Goal: Task Accomplishment & Management: Use online tool/utility

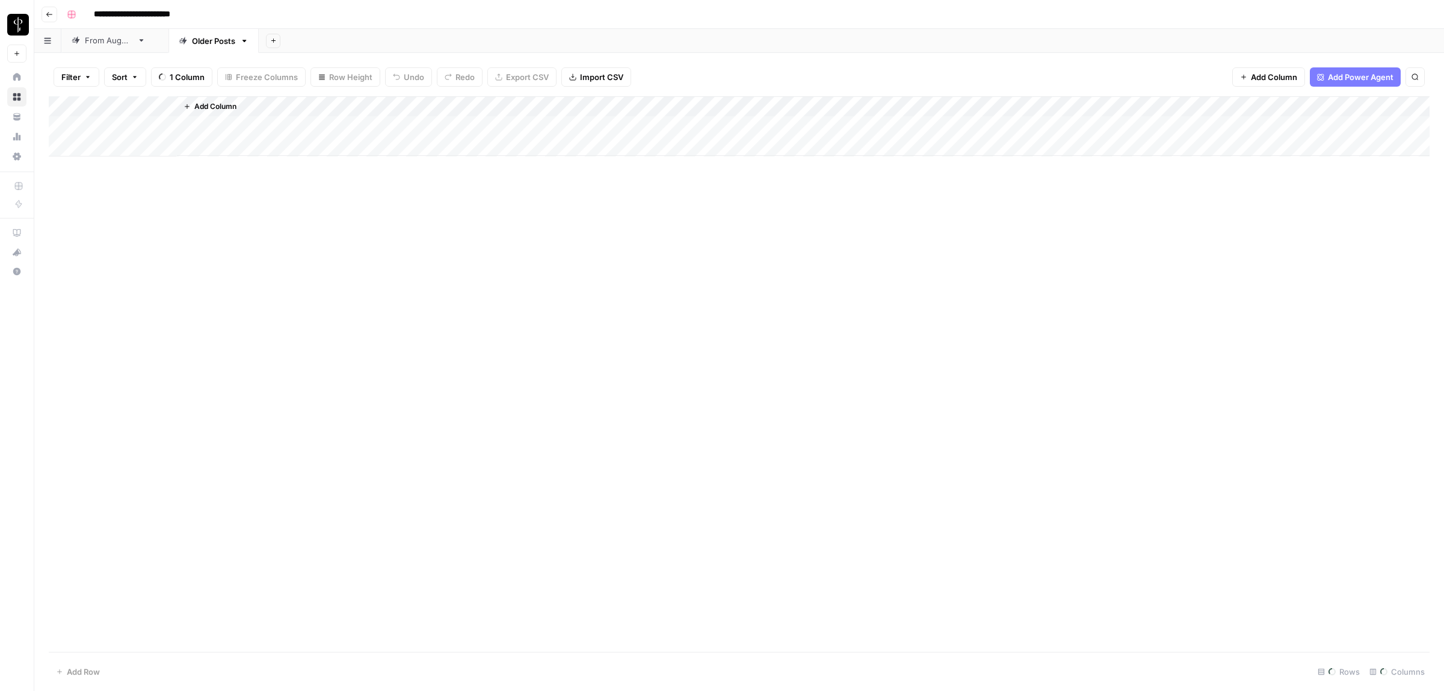
click at [107, 43] on div "From August 25 Older Posts Add Sheet" at bounding box center [739, 41] width 1410 height 24
click at [121, 40] on div "From [DATE]" at bounding box center [109, 41] width 48 height 12
click at [78, 81] on span "Filter" at bounding box center [70, 77] width 19 height 12
click at [134, 140] on input "text" at bounding box center [142, 141] width 132 height 12
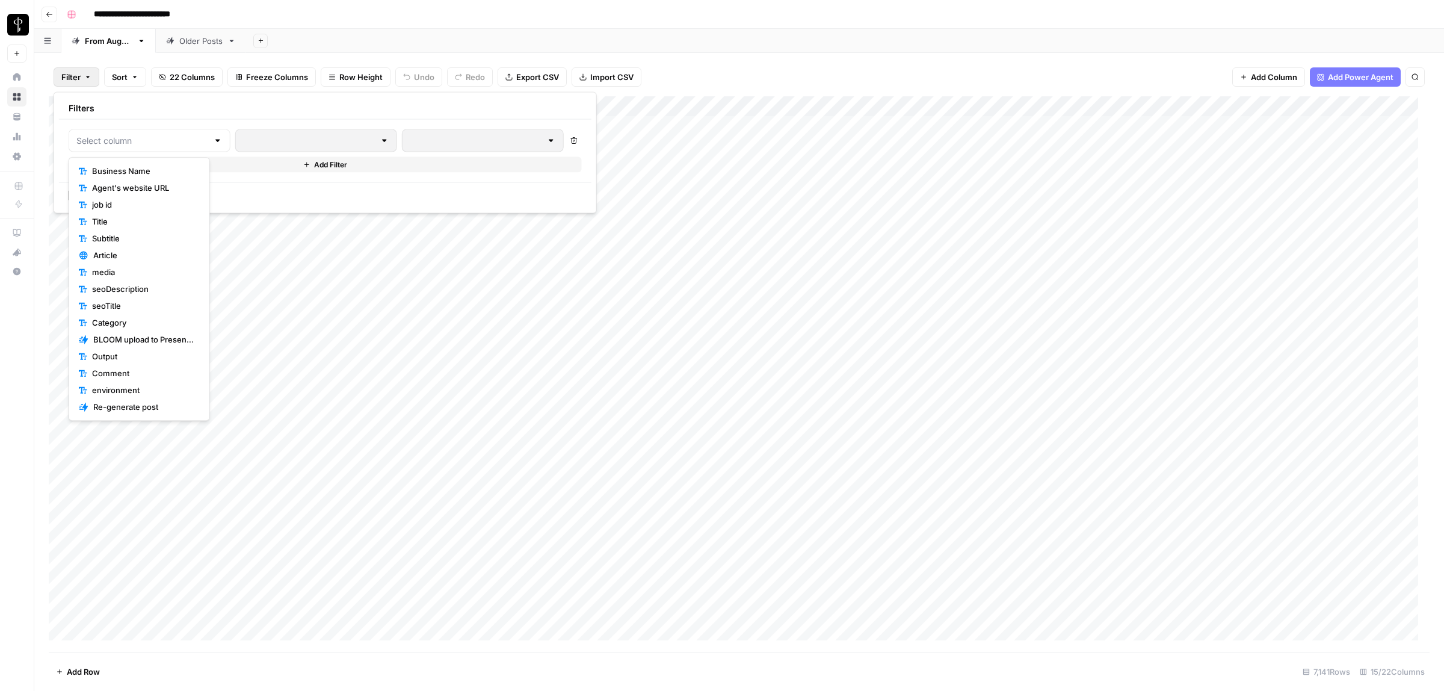
scroll to position [84, 0]
click at [119, 354] on span "Status" at bounding box center [143, 356] width 103 height 12
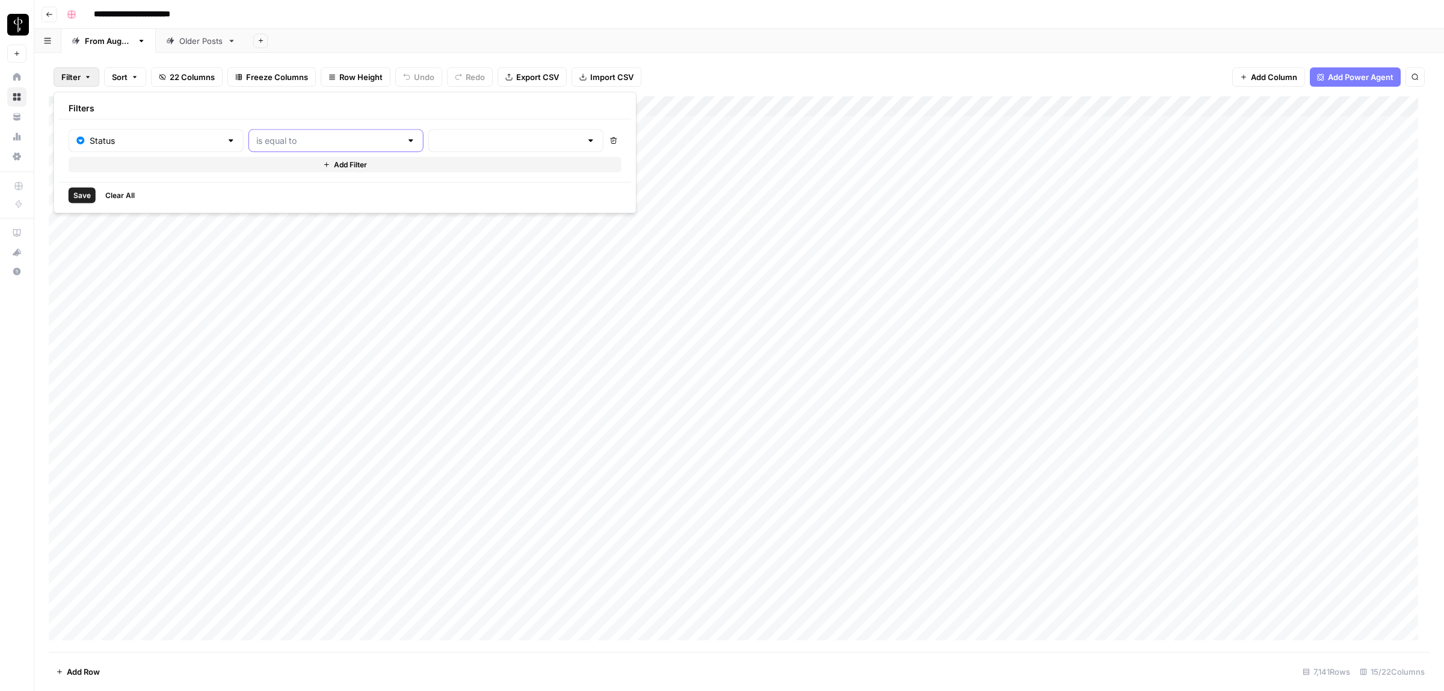
click at [265, 145] on input "text" at bounding box center [328, 141] width 145 height 12
click at [292, 187] on span "is not equal to" at bounding box center [303, 188] width 129 height 12
type input "is not equal to"
click at [436, 148] on div at bounding box center [515, 140] width 175 height 23
click at [432, 170] on span "Posted" at bounding box center [470, 171] width 115 height 12
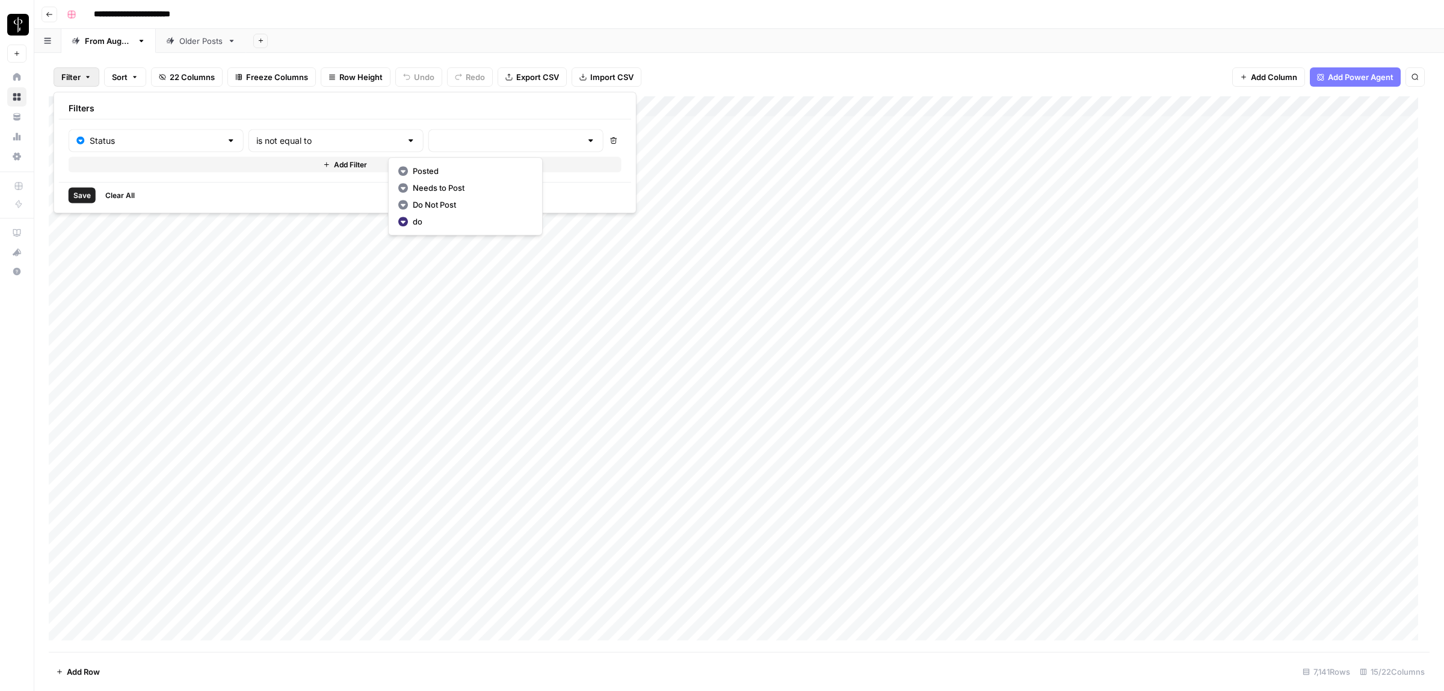
type input "Posted"
click at [272, 164] on button "Add Filter" at bounding box center [347, 165] width 557 height 16
click at [103, 173] on input "text" at bounding box center [149, 168] width 146 height 12
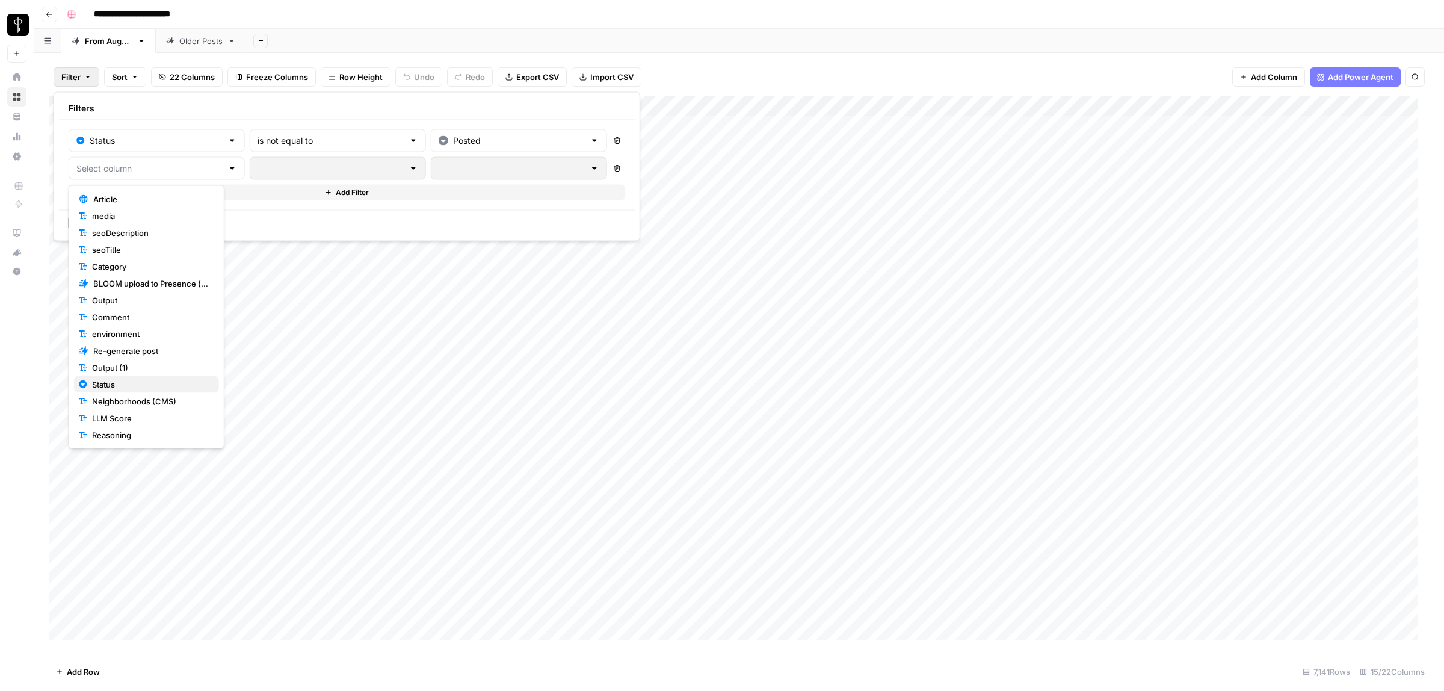
click at [117, 387] on span "Status" at bounding box center [150, 384] width 117 height 12
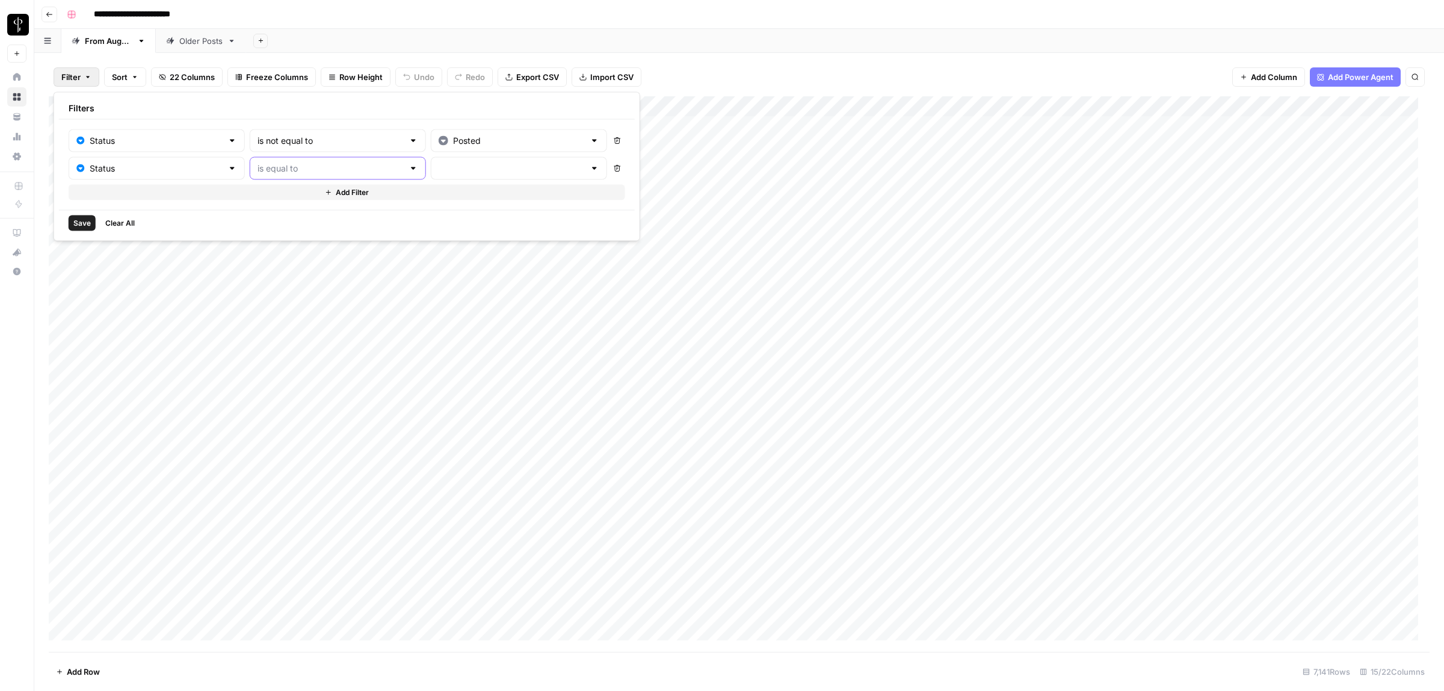
click at [279, 173] on input "text" at bounding box center [331, 168] width 146 height 12
click at [278, 215] on span "is not equal to" at bounding box center [304, 216] width 131 height 12
type input "is not equal to"
click at [449, 168] on input "text" at bounding box center [512, 168] width 146 height 12
click at [443, 214] on span "Needs to Post" at bounding box center [473, 216] width 116 height 12
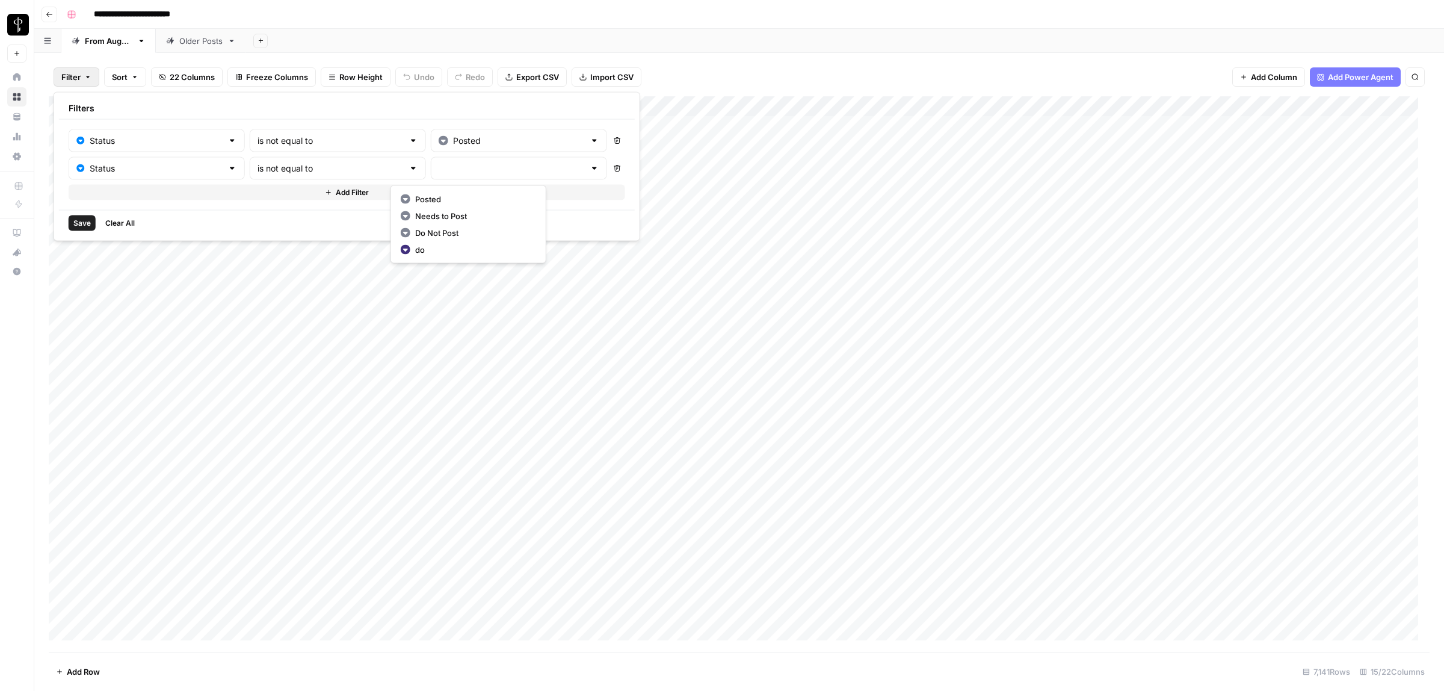
type input "Needs to Post"
click at [218, 194] on button "Add Filter" at bounding box center [347, 193] width 557 height 16
click at [126, 199] on input "text" at bounding box center [149, 196] width 146 height 12
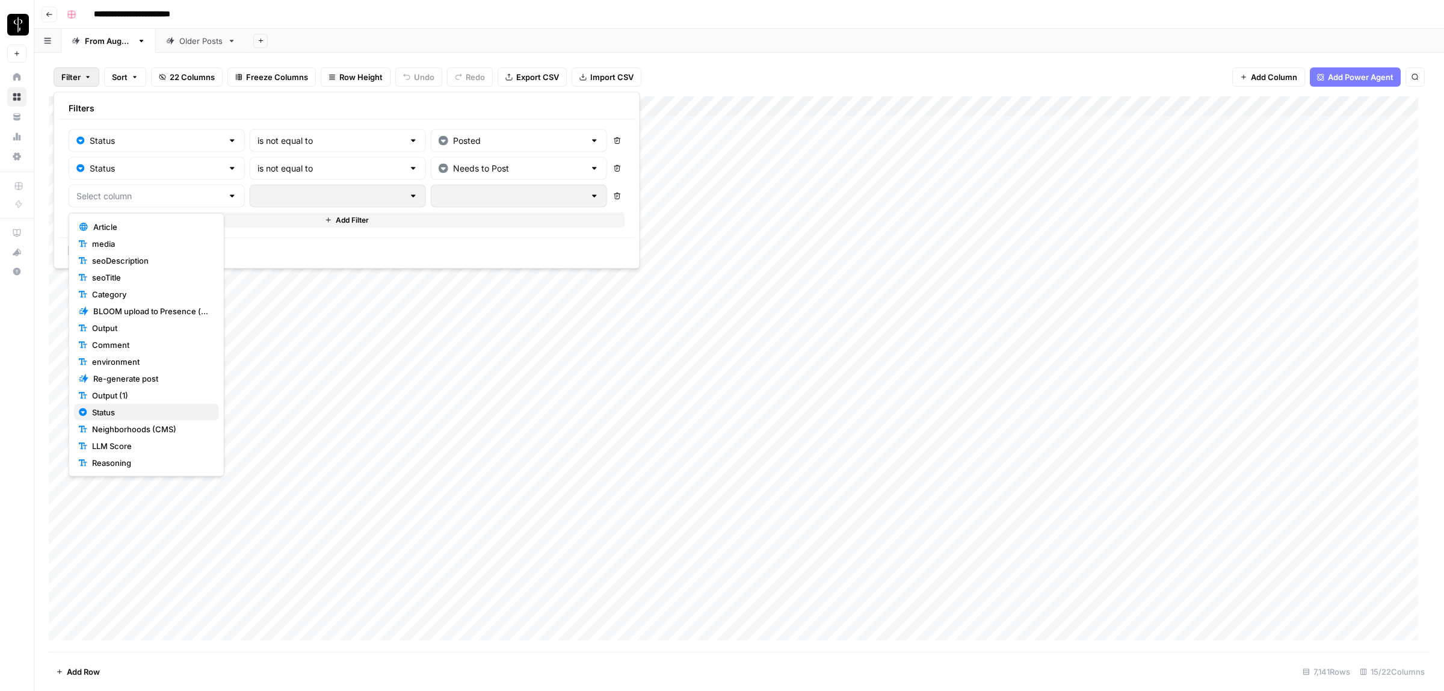
click at [115, 414] on span "Status" at bounding box center [150, 412] width 117 height 12
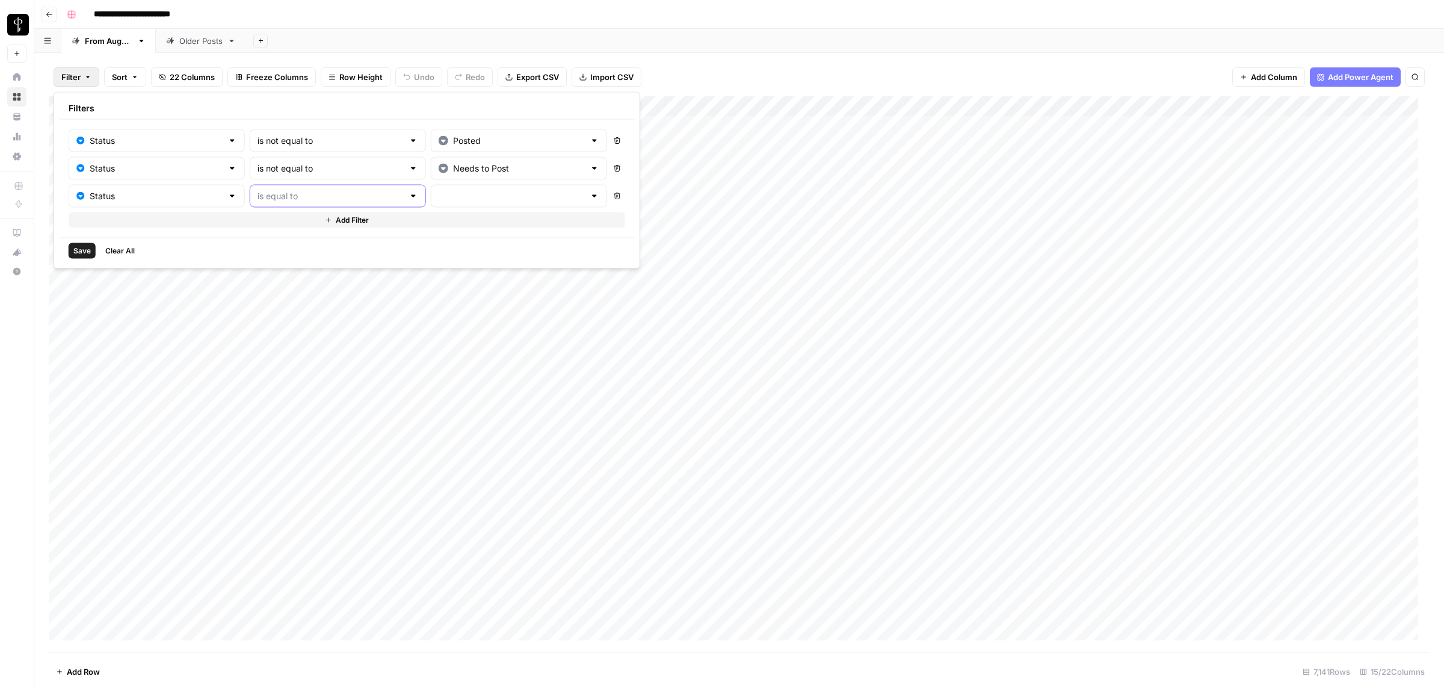
click at [290, 191] on input "text" at bounding box center [331, 196] width 146 height 12
click at [304, 245] on span "is not equal to" at bounding box center [304, 244] width 131 height 12
type input "is not equal to"
click at [454, 196] on input "text" at bounding box center [512, 196] width 146 height 12
click at [458, 263] on span "Do Not Post" at bounding box center [473, 261] width 116 height 12
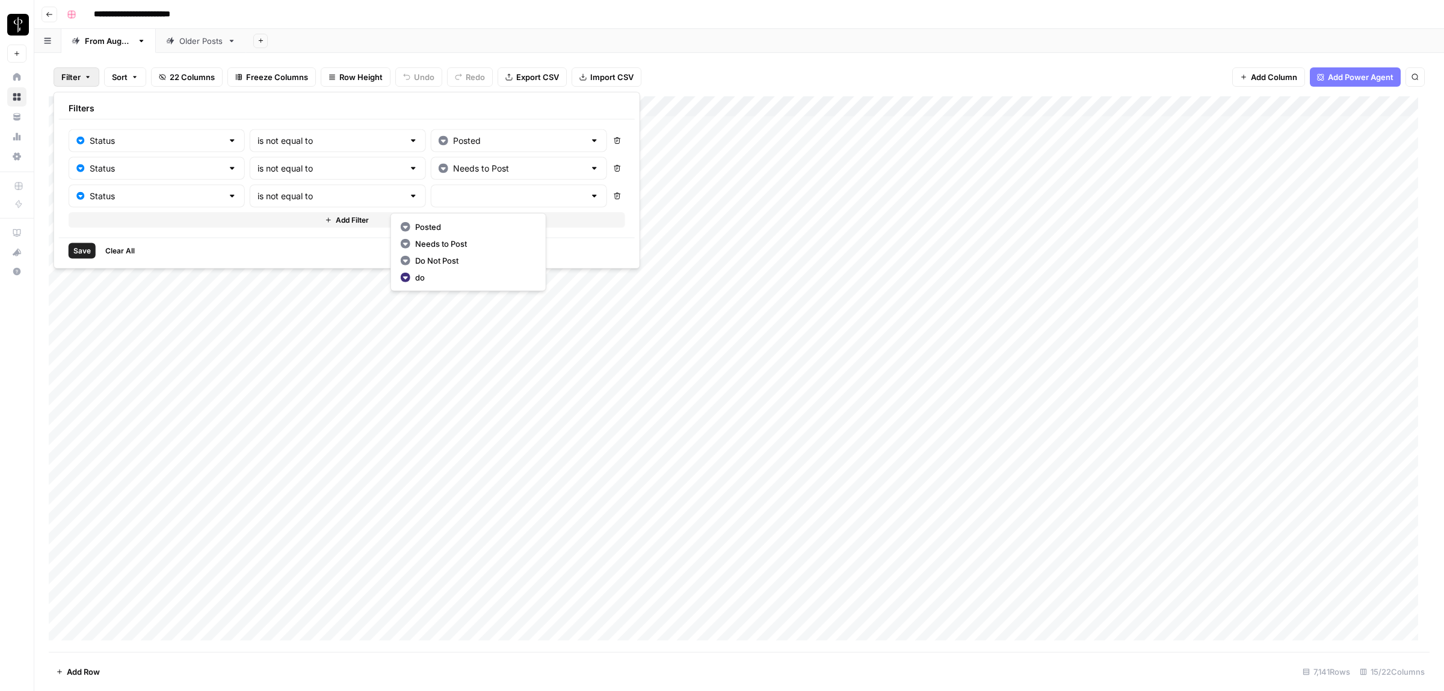
type input "Do Not Post"
drag, startPoint x: 85, startPoint y: 253, endPoint x: 329, endPoint y: 252, distance: 244.3
click at [85, 253] on span "Save" at bounding box center [81, 250] width 17 height 11
